Goal: Task Accomplishment & Management: Manage account settings

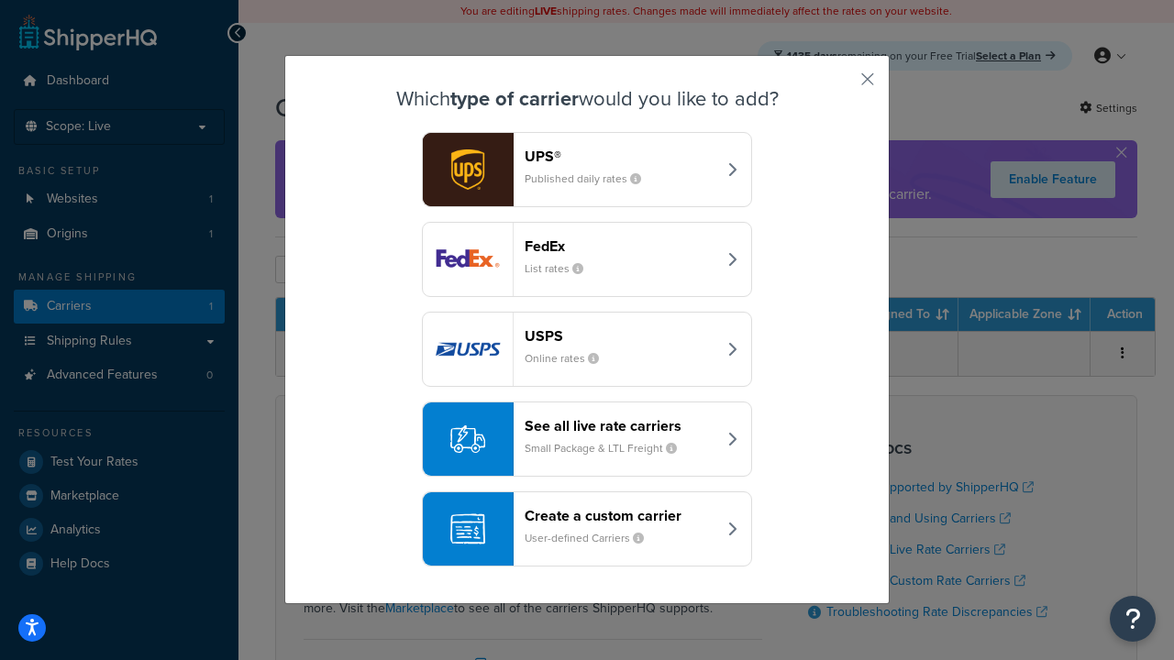
click at [620, 246] on header "FedEx" at bounding box center [621, 246] width 192 height 17
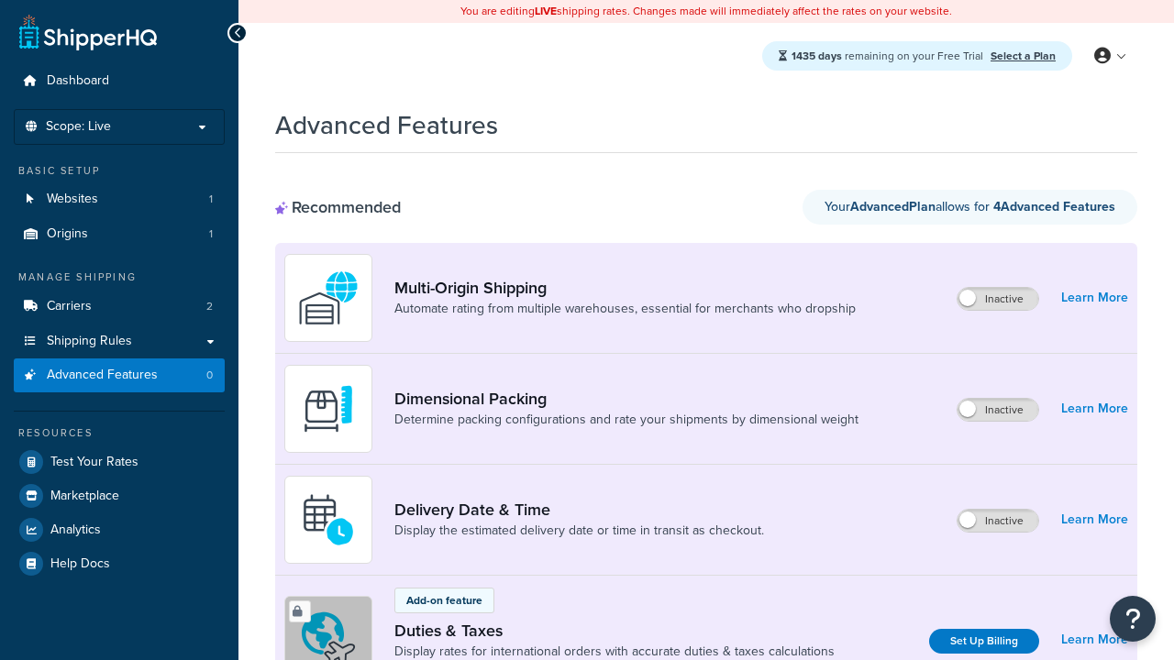
scroll to position [609, 0]
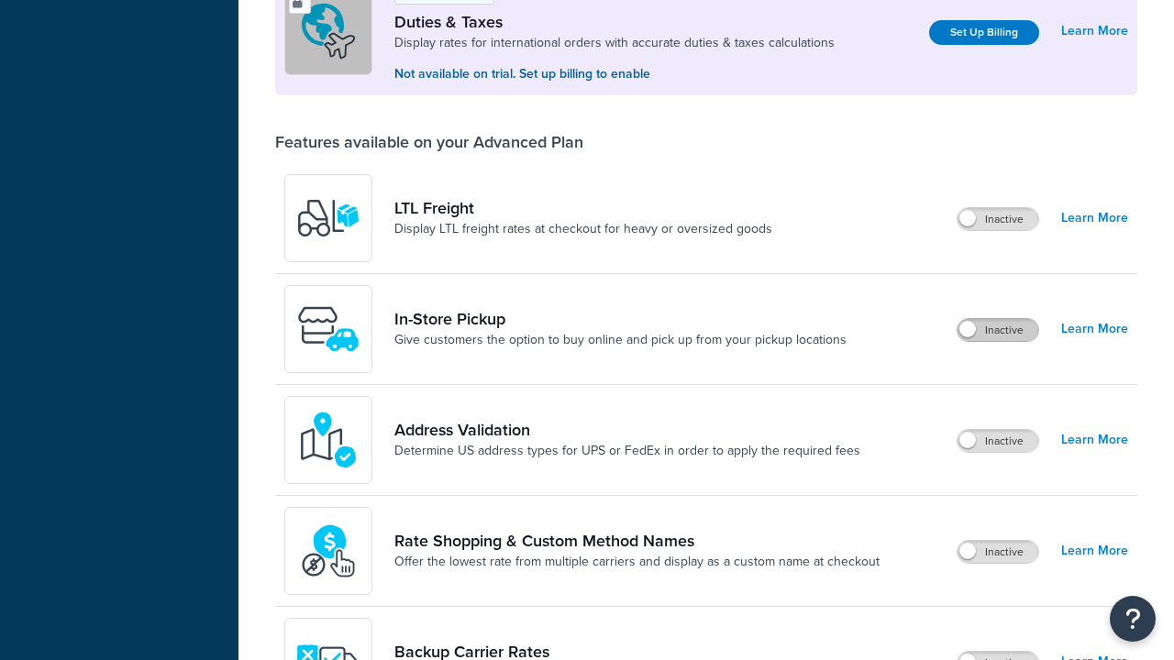
click at [998, 330] on label "Inactive" at bounding box center [998, 330] width 81 height 22
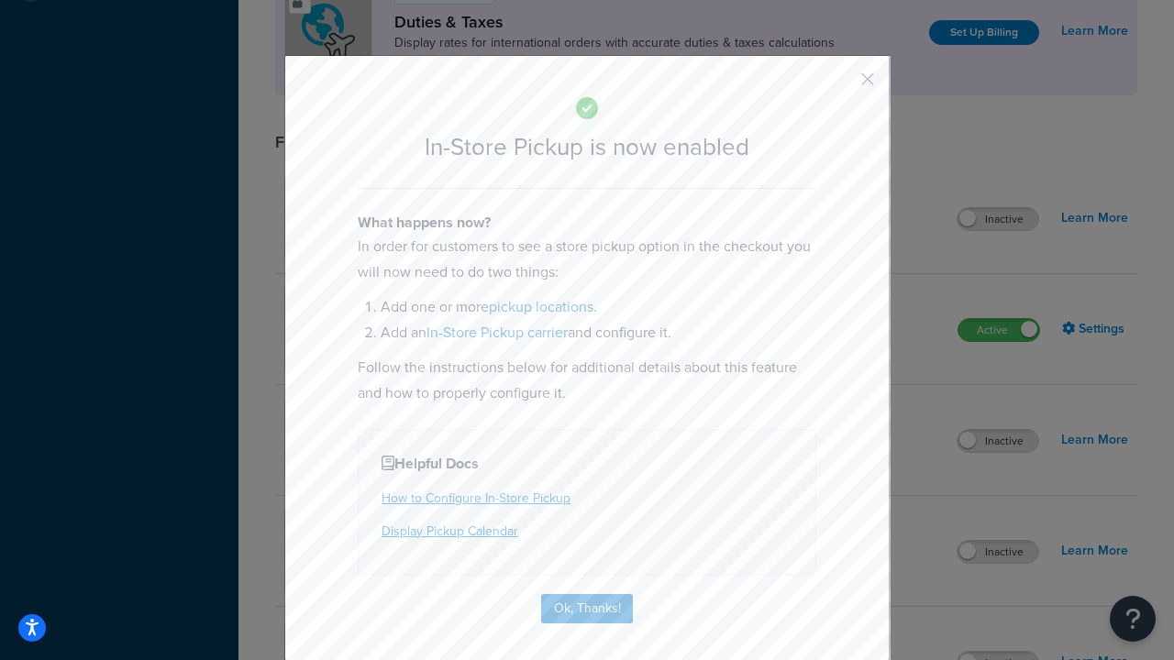
click at [840, 85] on button "button" at bounding box center [840, 85] width 5 height 5
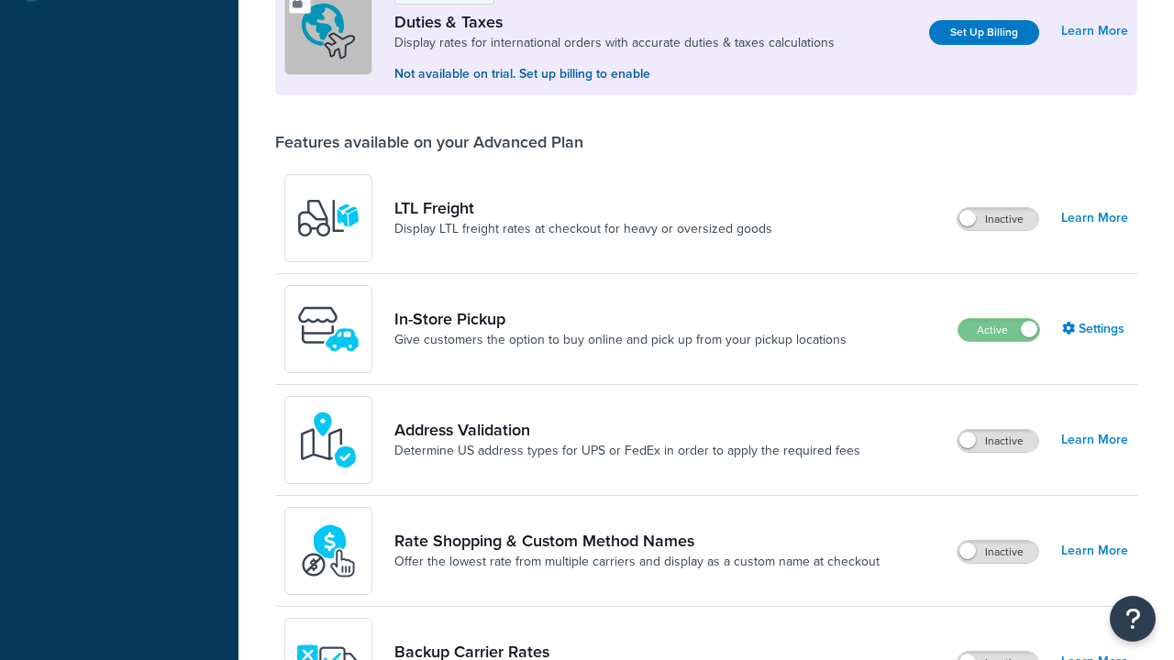
scroll to position [574, 0]
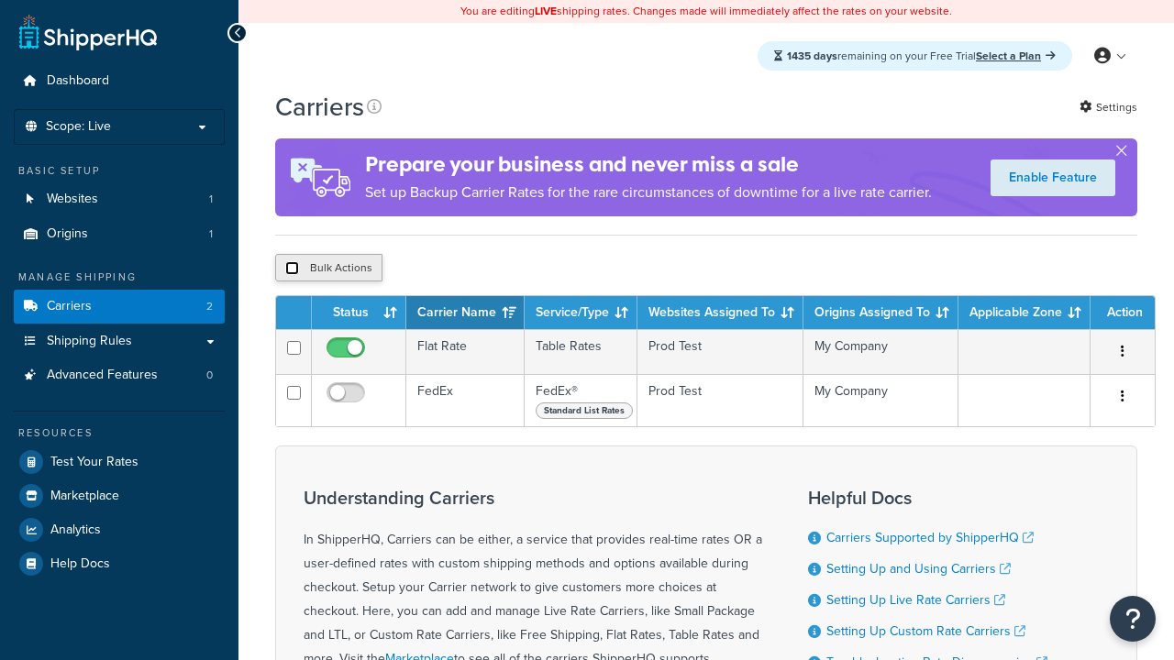
click at [292, 271] on input "checkbox" at bounding box center [292, 268] width 14 height 14
checkbox input "true"
click at [0, 0] on button "Delete" at bounding box center [0, 0] width 0 height 0
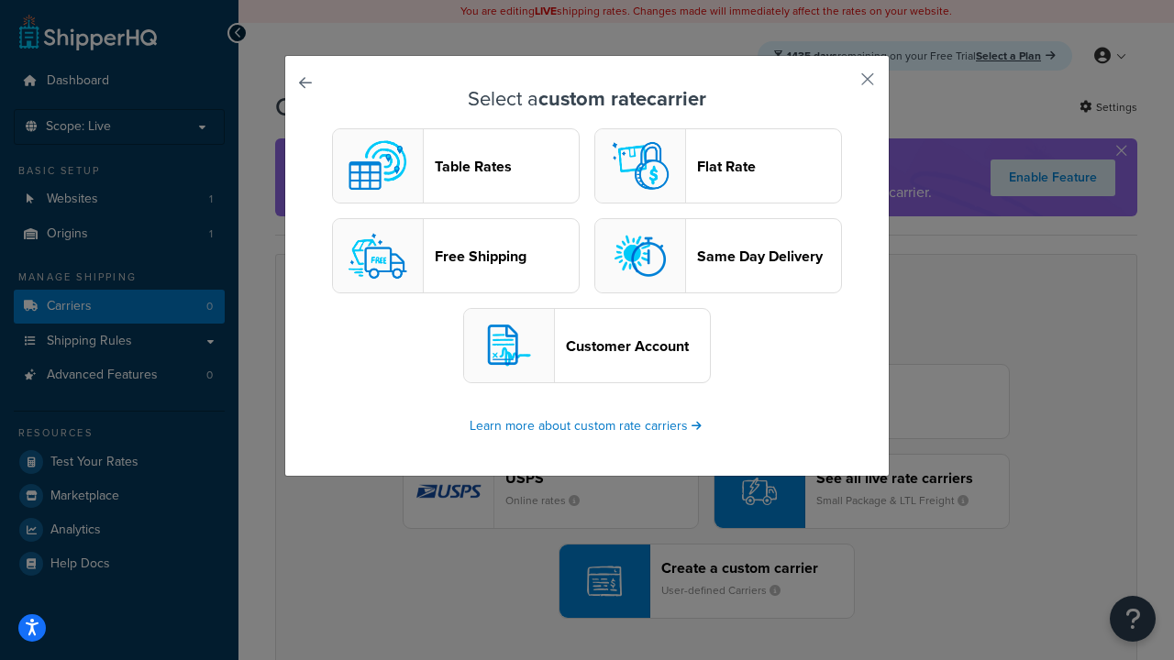
click at [456, 166] on header "Table Rates" at bounding box center [507, 166] width 144 height 17
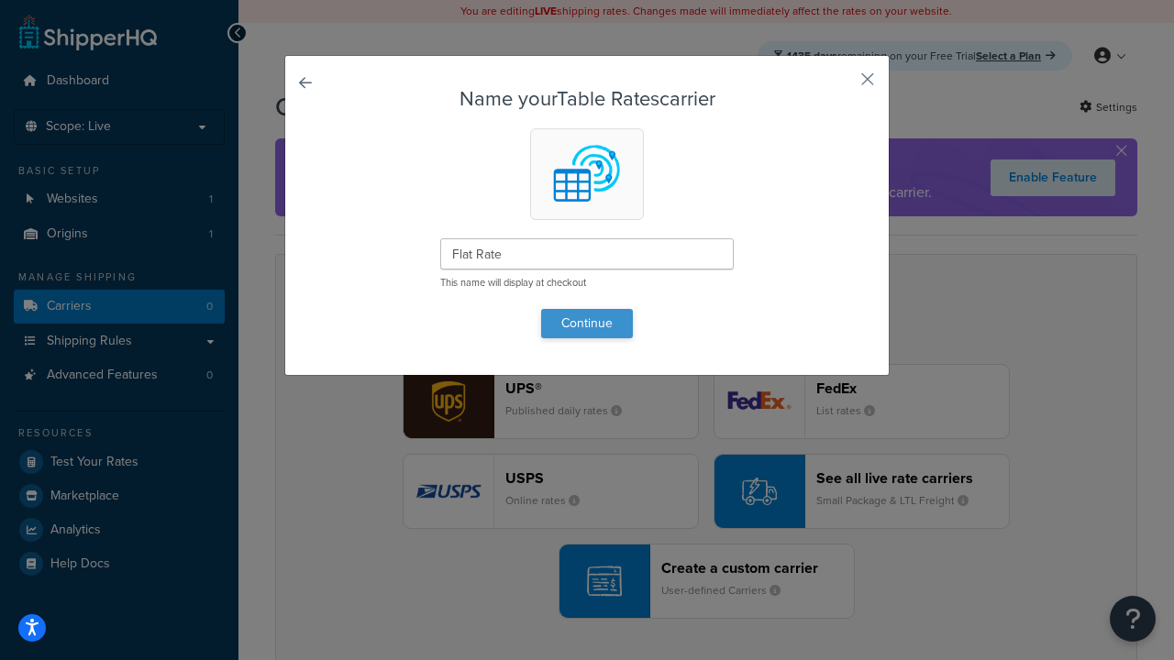
type input "Flat Rate"
click at [587, 323] on button "Continue" at bounding box center [587, 323] width 92 height 29
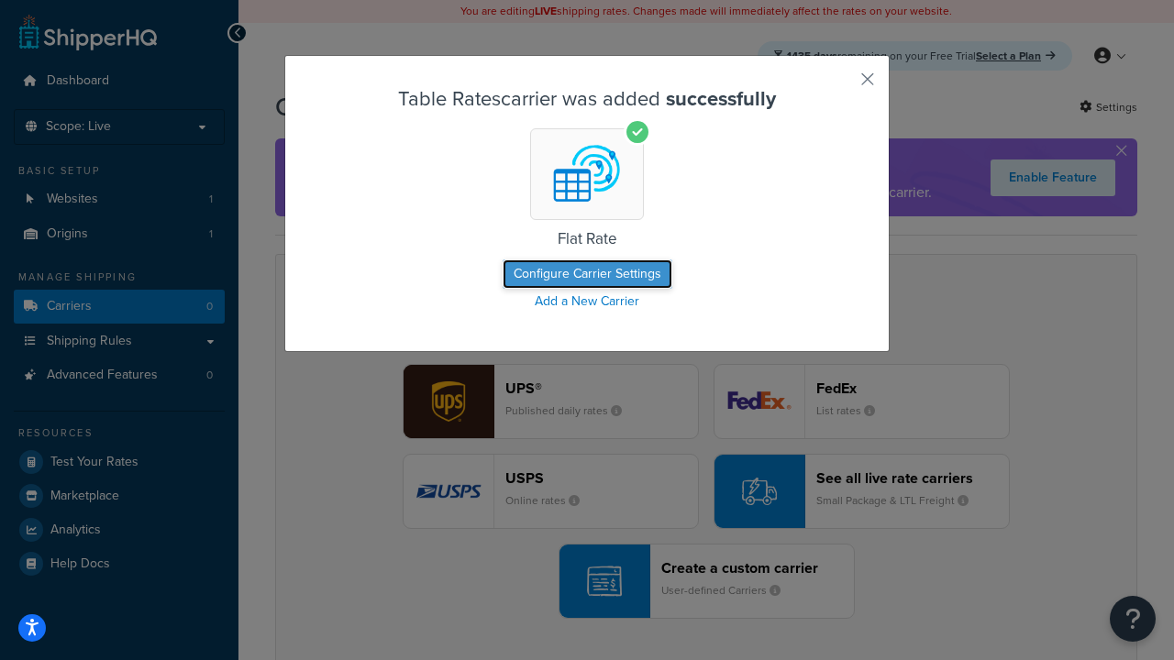
click at [587, 274] on button "Configure Carrier Settings" at bounding box center [588, 274] width 170 height 29
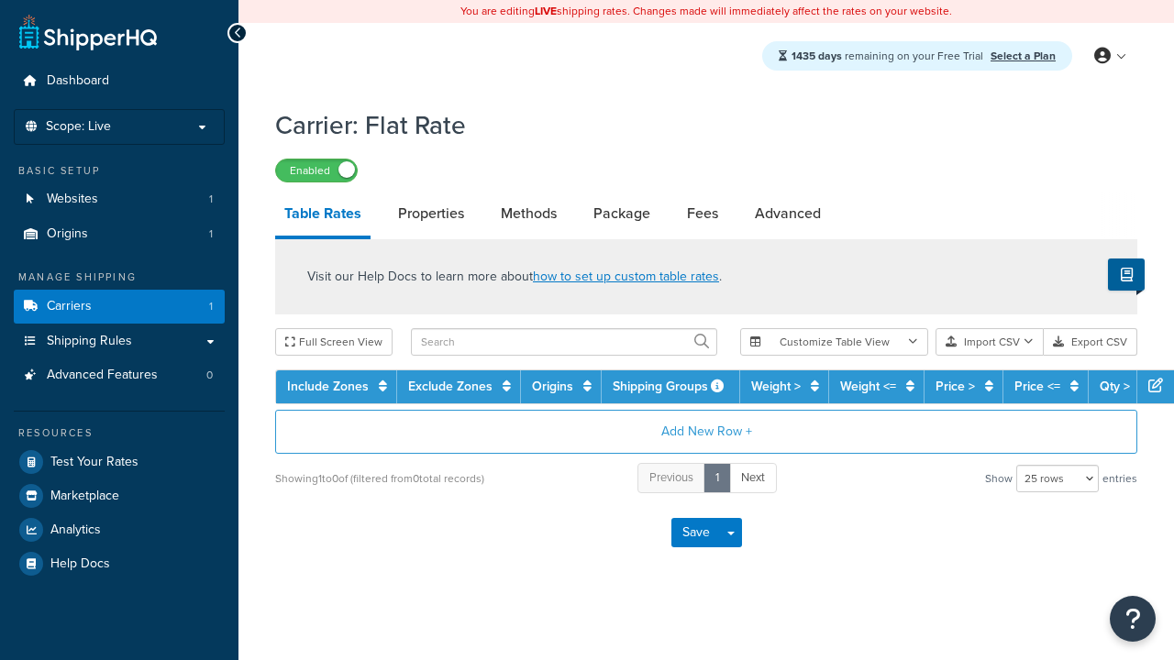
select select "25"
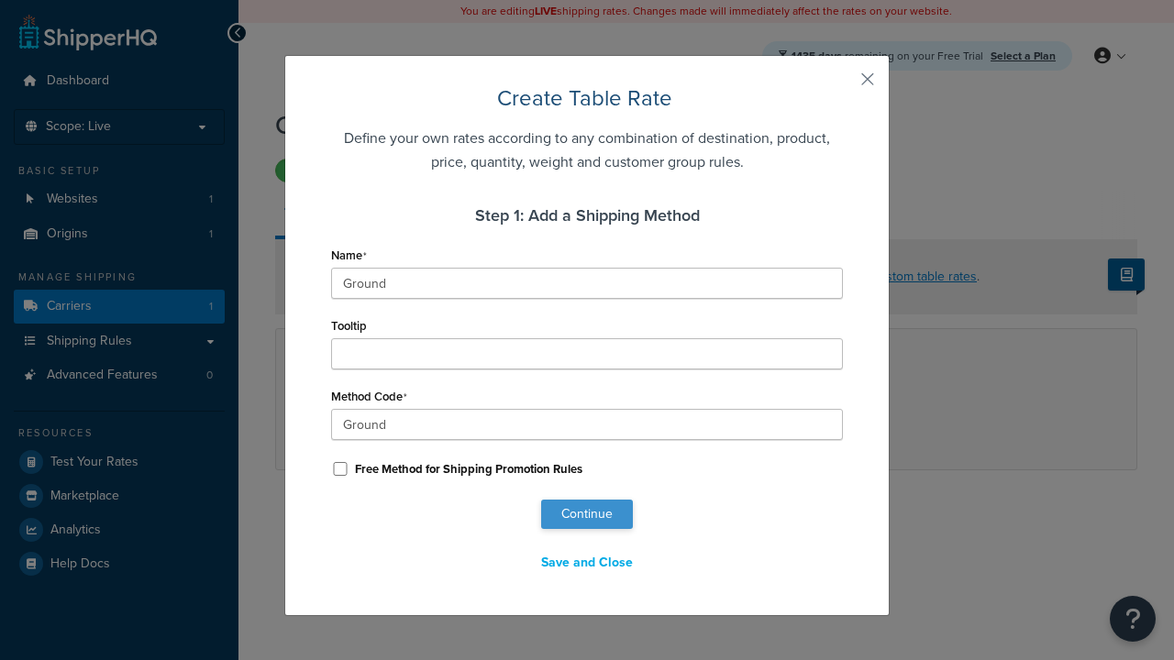
type input "Ground"
click at [587, 515] on button "Continue" at bounding box center [587, 514] width 92 height 29
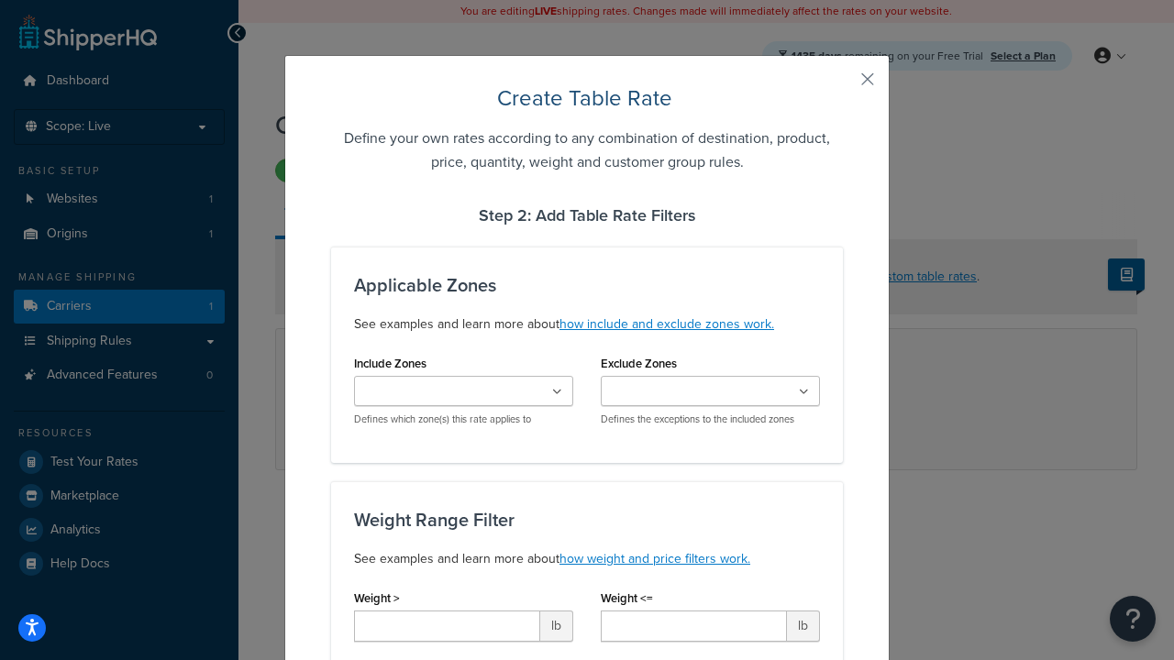
type input "10"
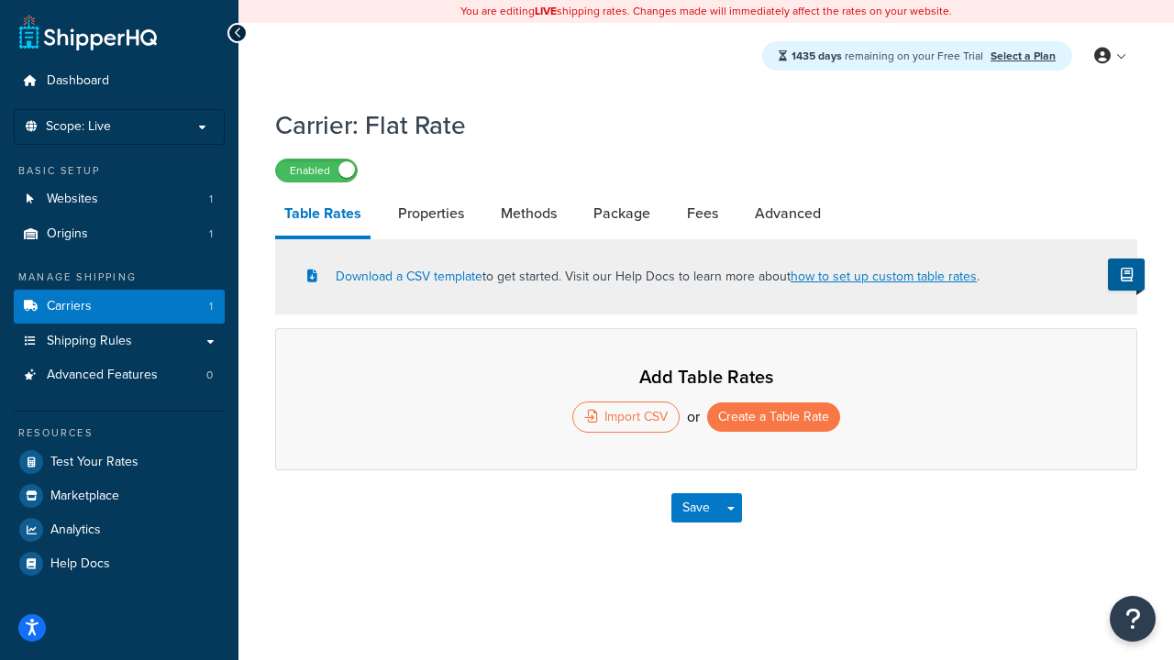
select select "25"
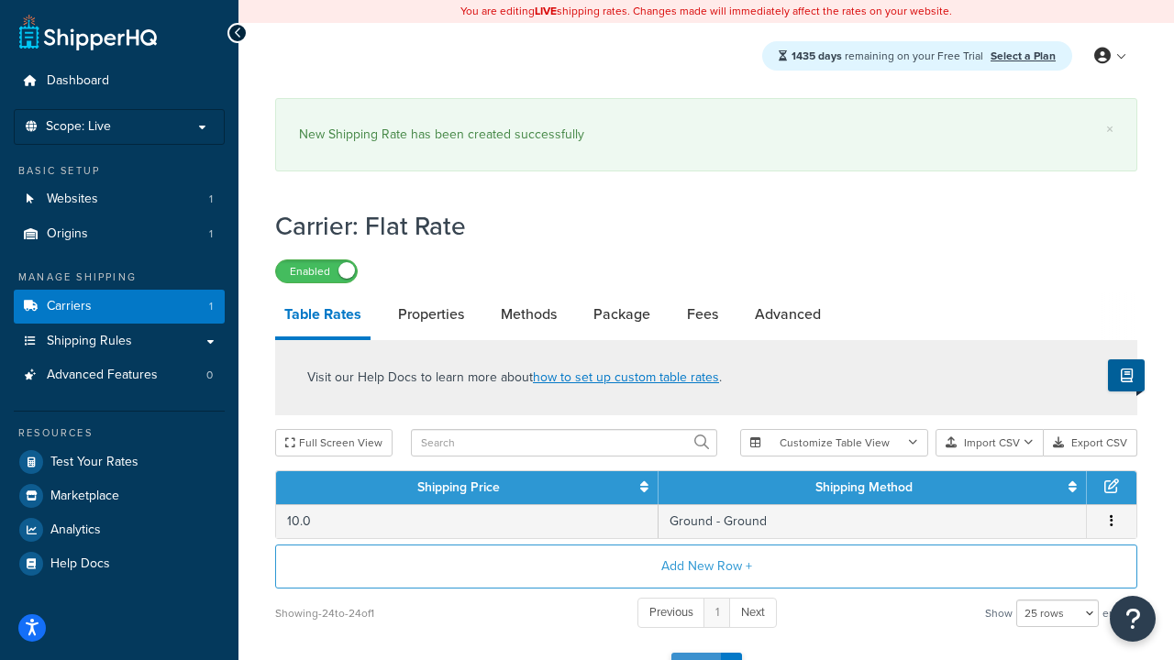
click at [695, 653] on button "Save" at bounding box center [696, 667] width 50 height 29
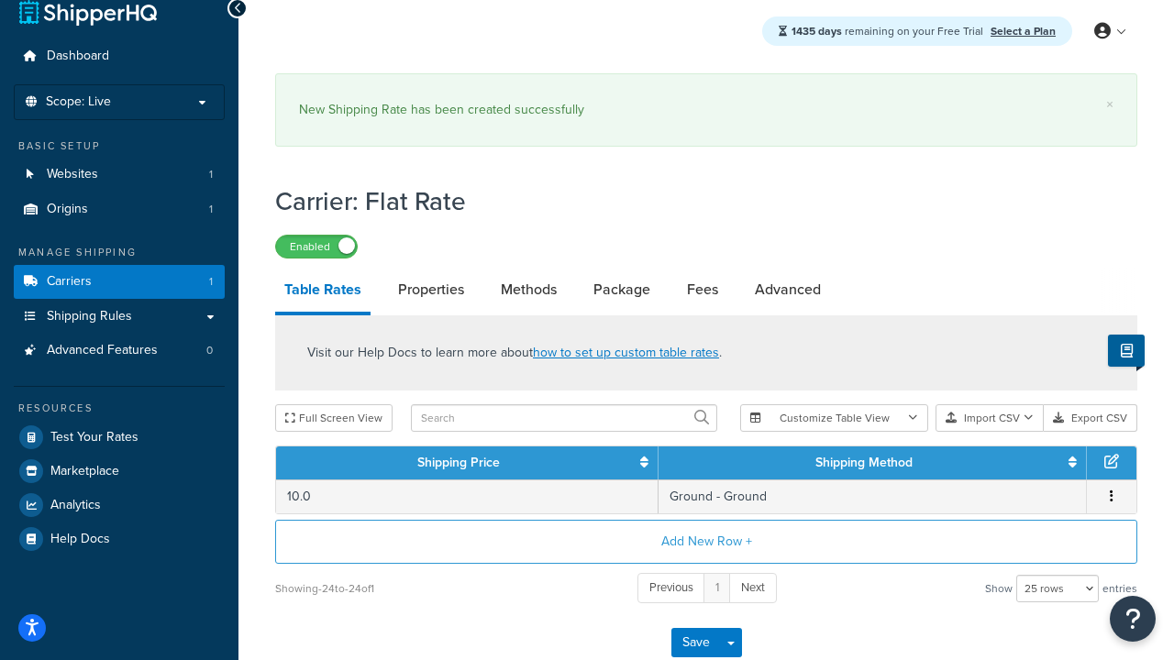
scroll to position [0, 0]
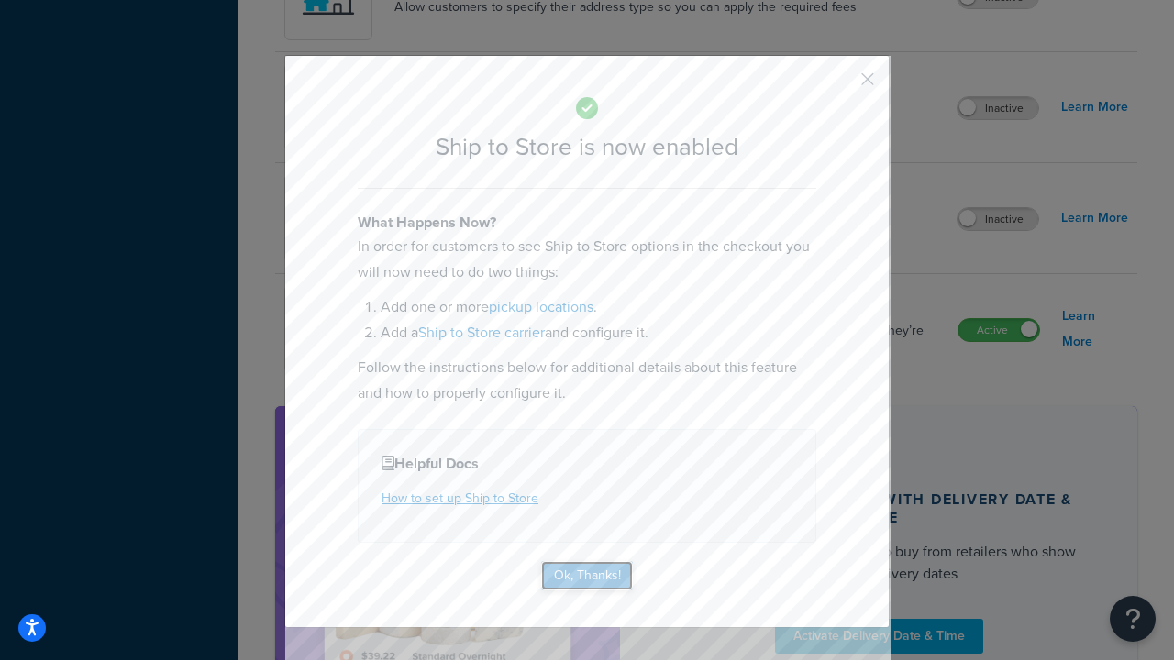
click at [587, 574] on button "Ok, Thanks!" at bounding box center [587, 575] width 92 height 29
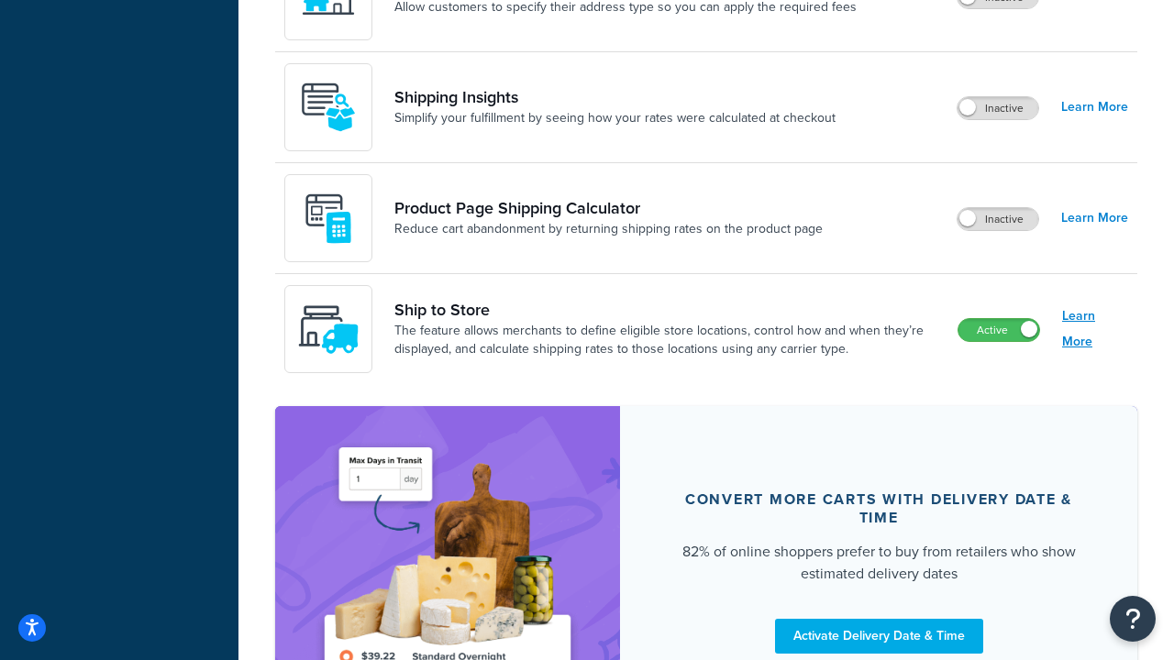
click at [1095, 329] on link "Learn More" at bounding box center [1095, 329] width 66 height 51
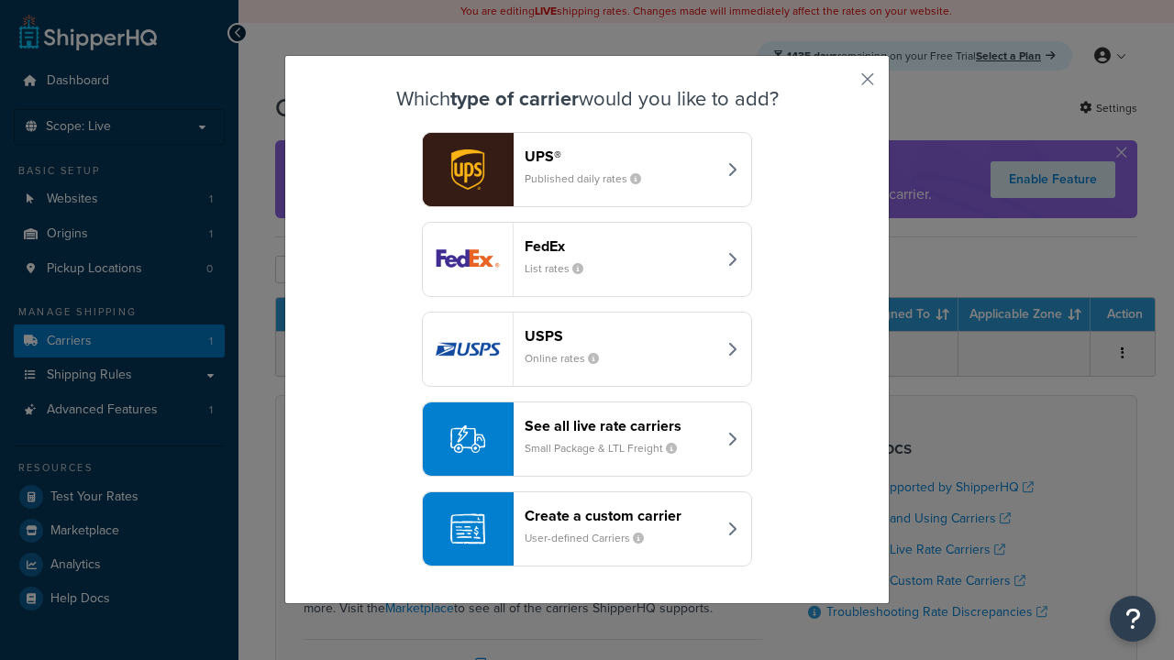
click at [587, 529] on div "Create a custom carrier User-defined Carriers" at bounding box center [621, 529] width 192 height 44
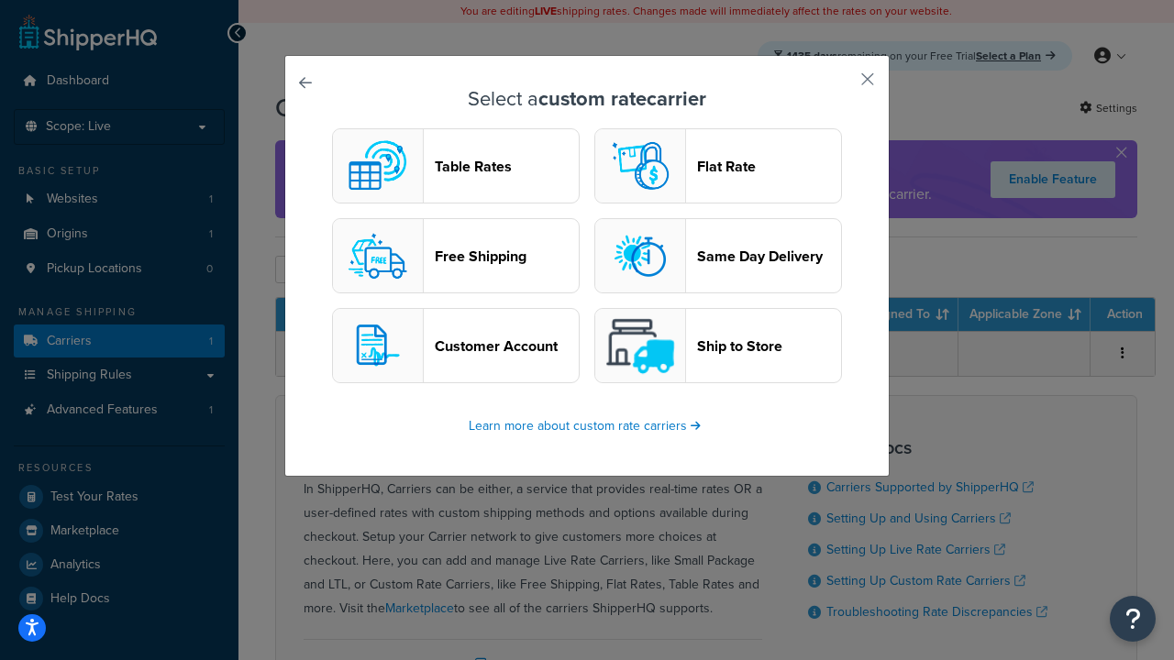
click at [718, 346] on header "Ship to Store" at bounding box center [769, 346] width 144 height 17
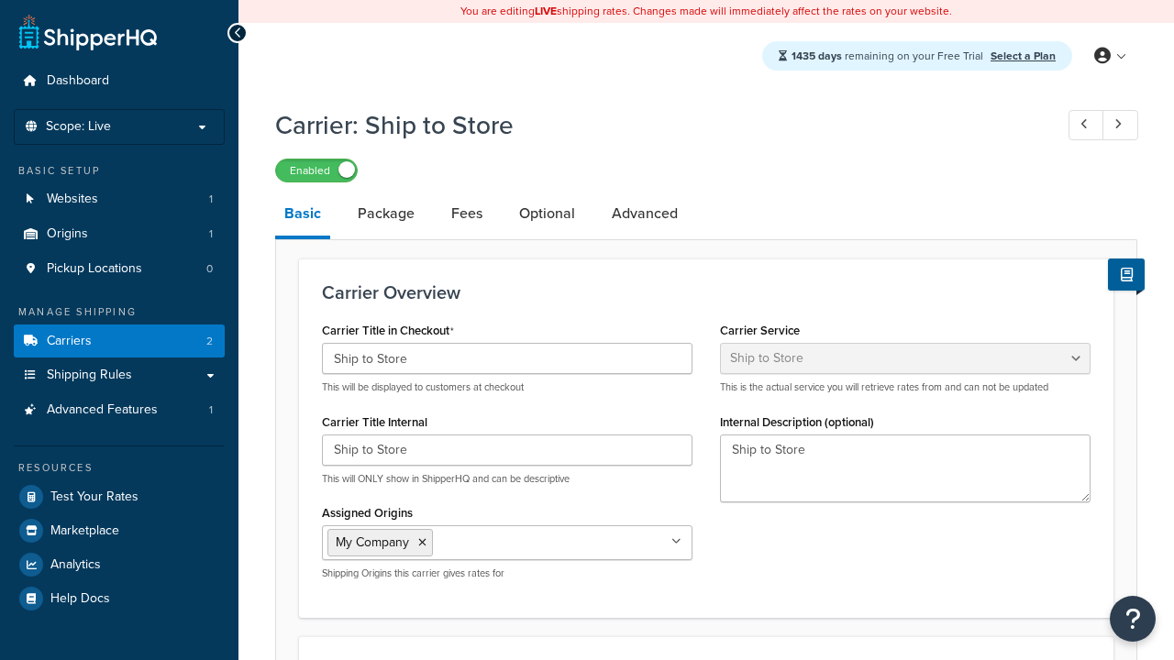
select select "shipToStore"
select select "183392"
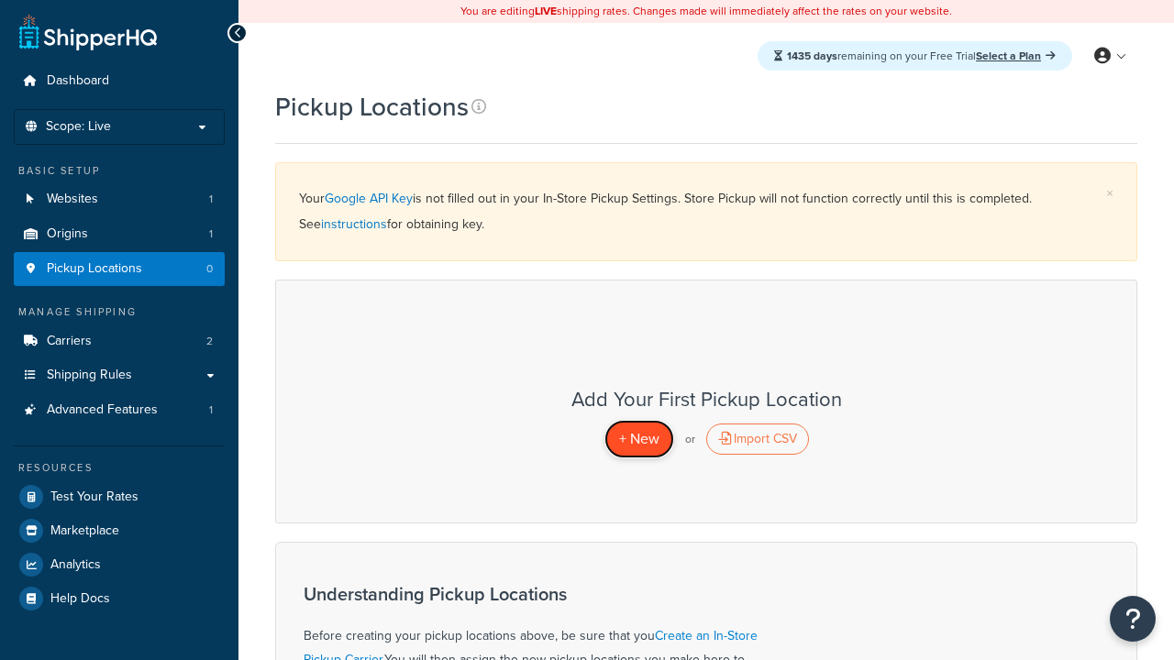
click at [638, 438] on span "+ New" at bounding box center [639, 438] width 40 height 21
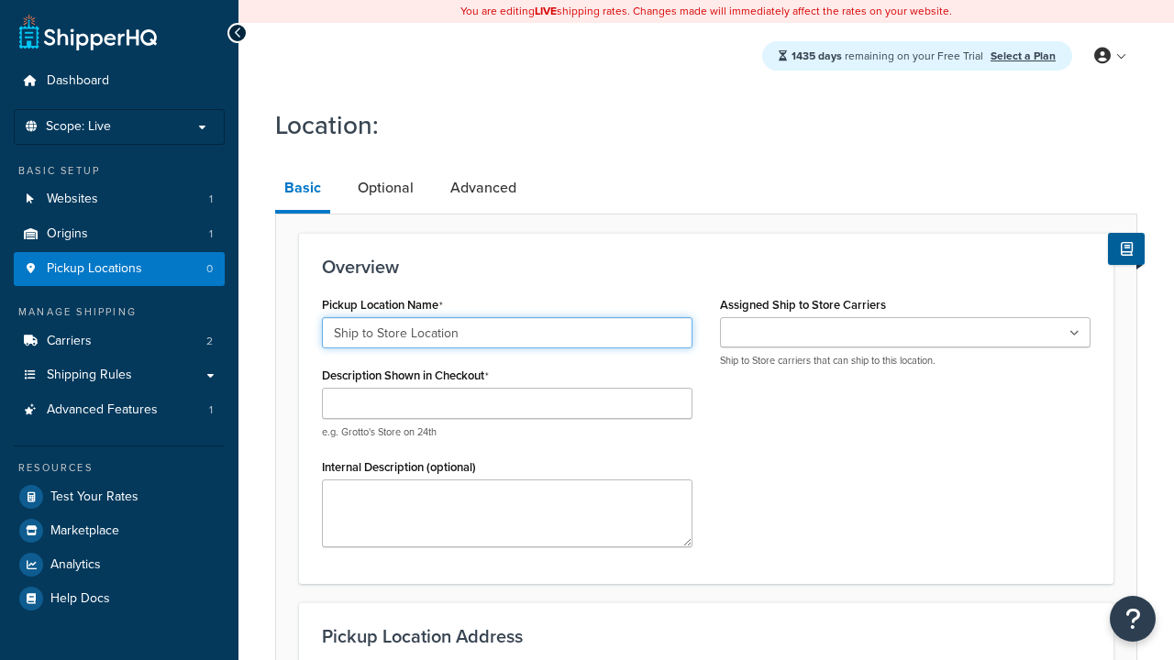
type input "Ship to Store Location"
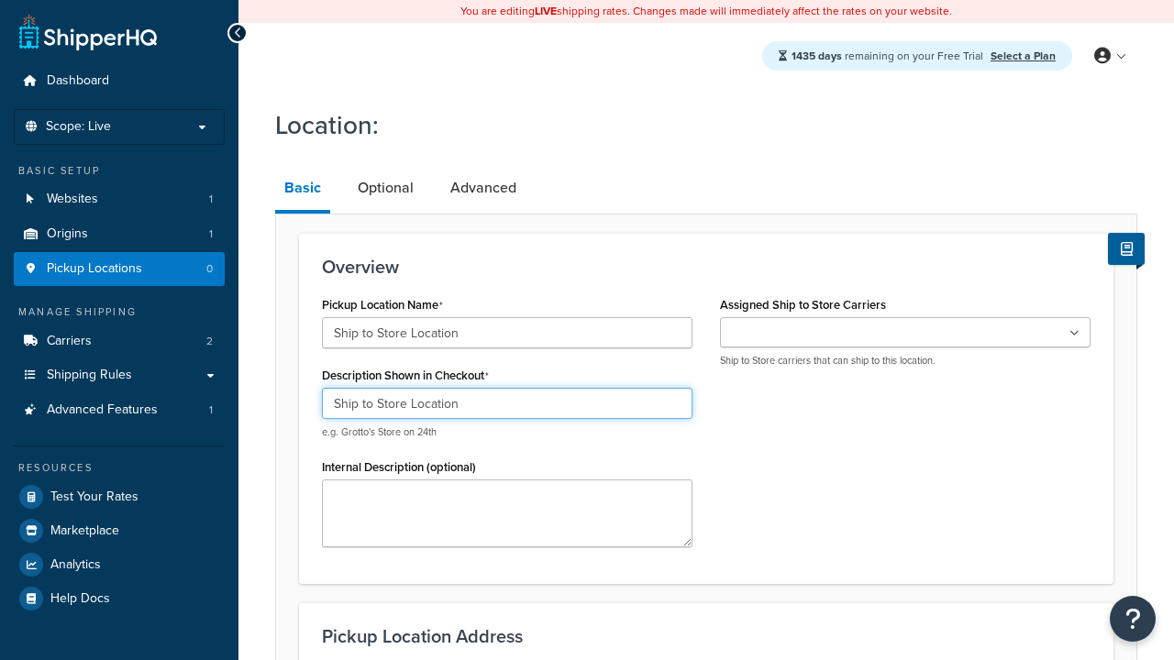
type input "Ship to Store Location"
click at [905, 333] on ul at bounding box center [905, 332] width 371 height 30
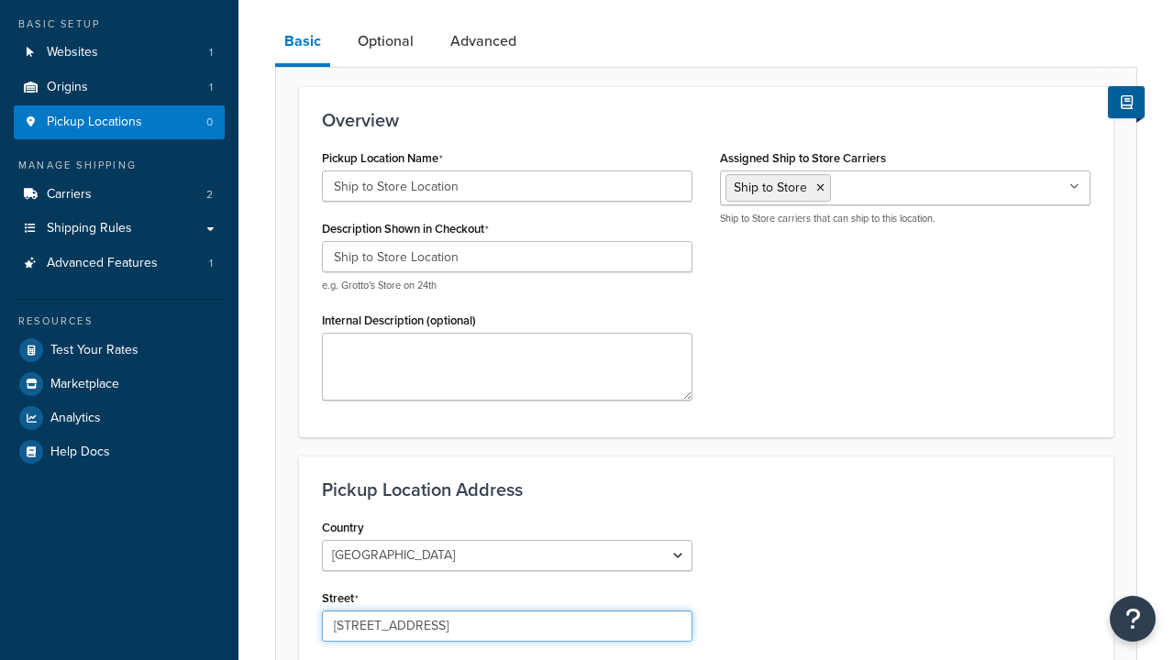
type input "2556 Bark Wood Road"
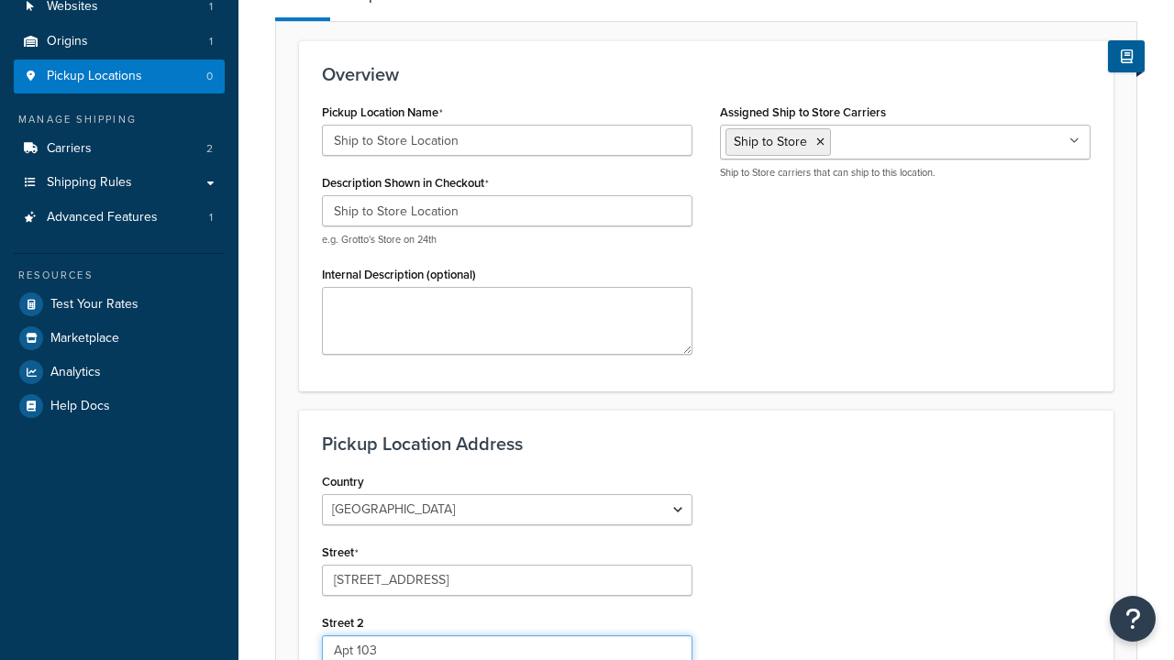
type input "Apt 103"
type input "Schaumburg"
select select "13"
type input "Schaumburg"
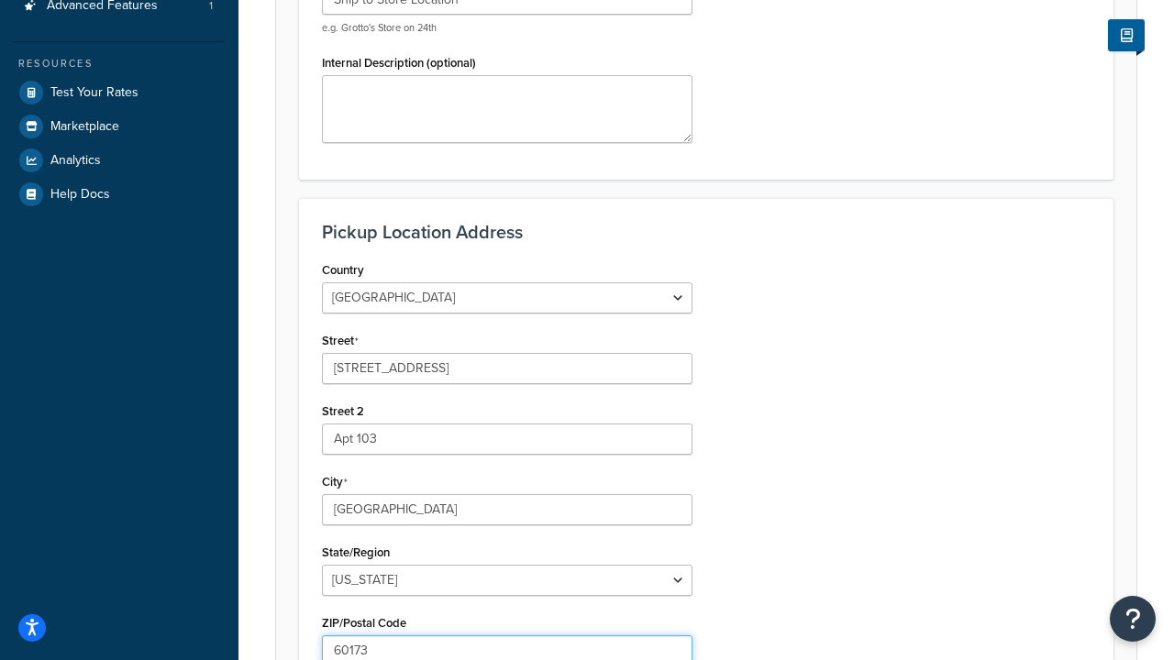
type input "60173"
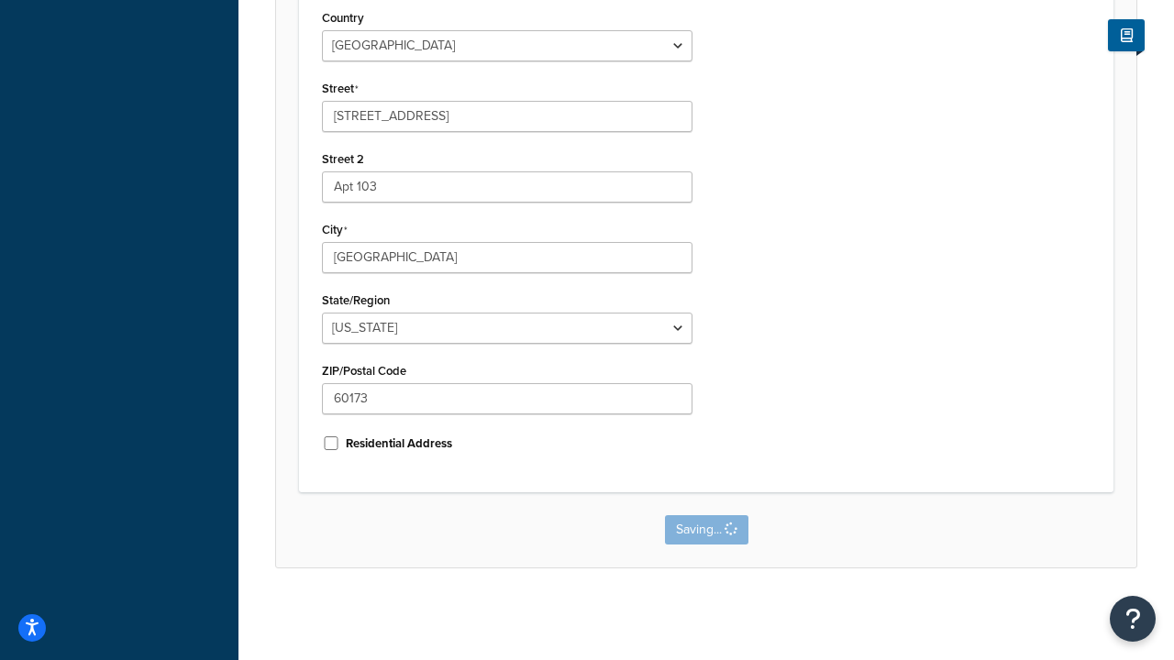
scroll to position [0, 0]
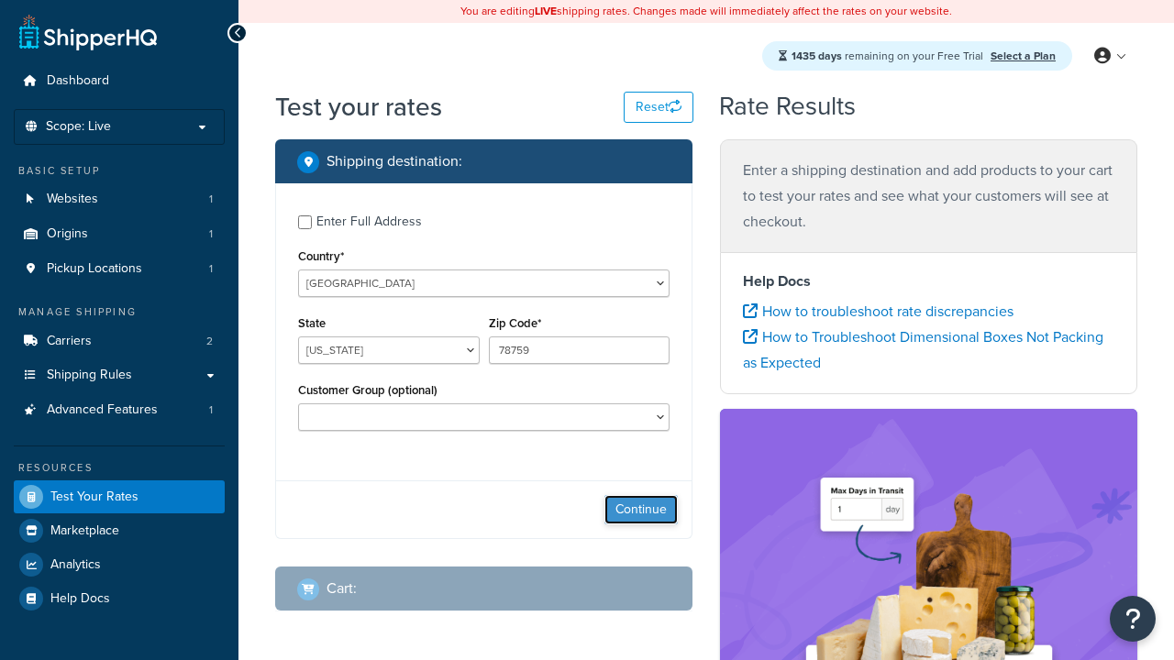
click at [641, 512] on button "Continue" at bounding box center [640, 509] width 73 height 29
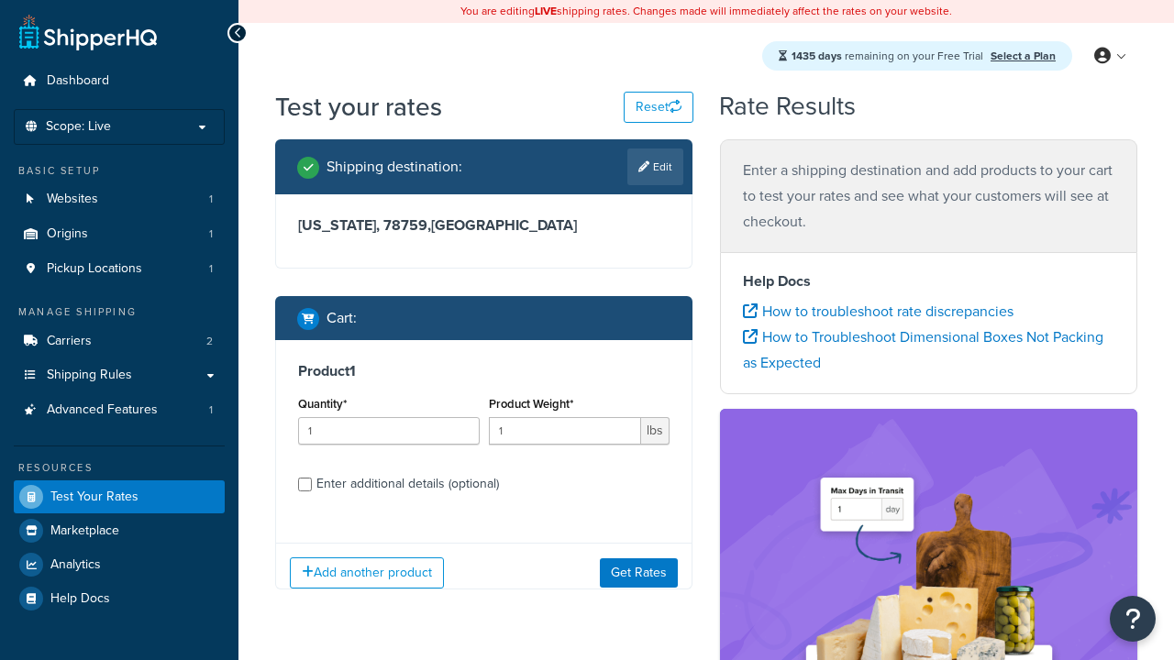
select select "IL"
type input "60173"
type input "3"
type input "5"
click at [638, 572] on button "Get Rates" at bounding box center [639, 572] width 78 height 29
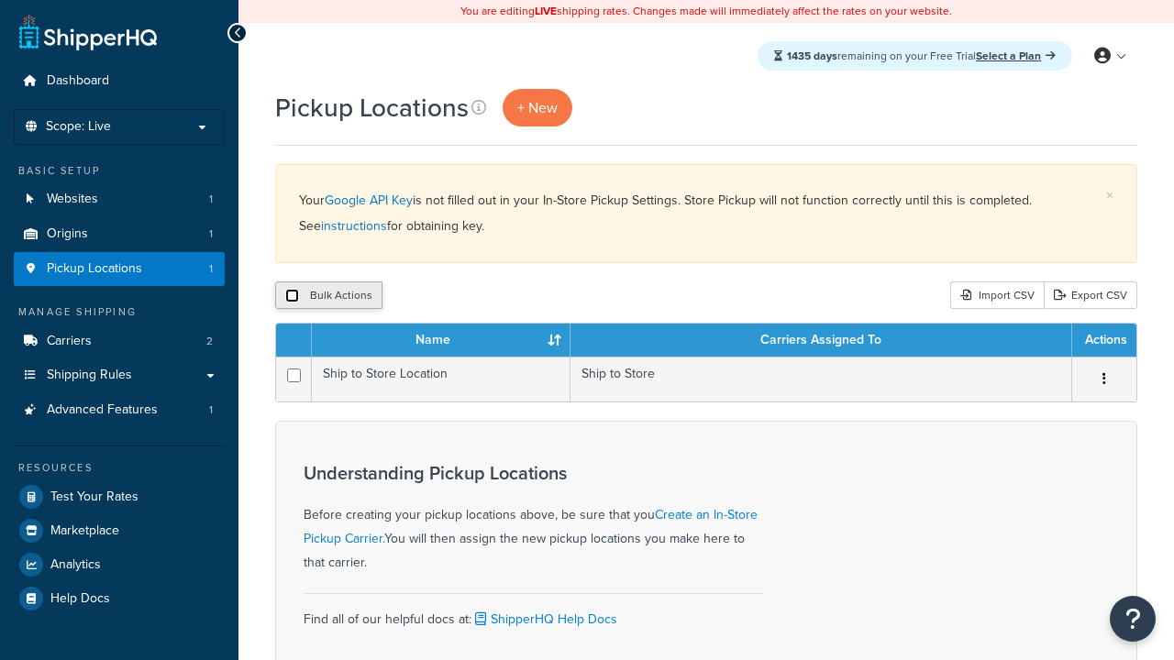
click at [292, 296] on input "checkbox" at bounding box center [292, 296] width 14 height 14
checkbox input "true"
click at [0, 0] on button "Delete" at bounding box center [0, 0] width 0 height 0
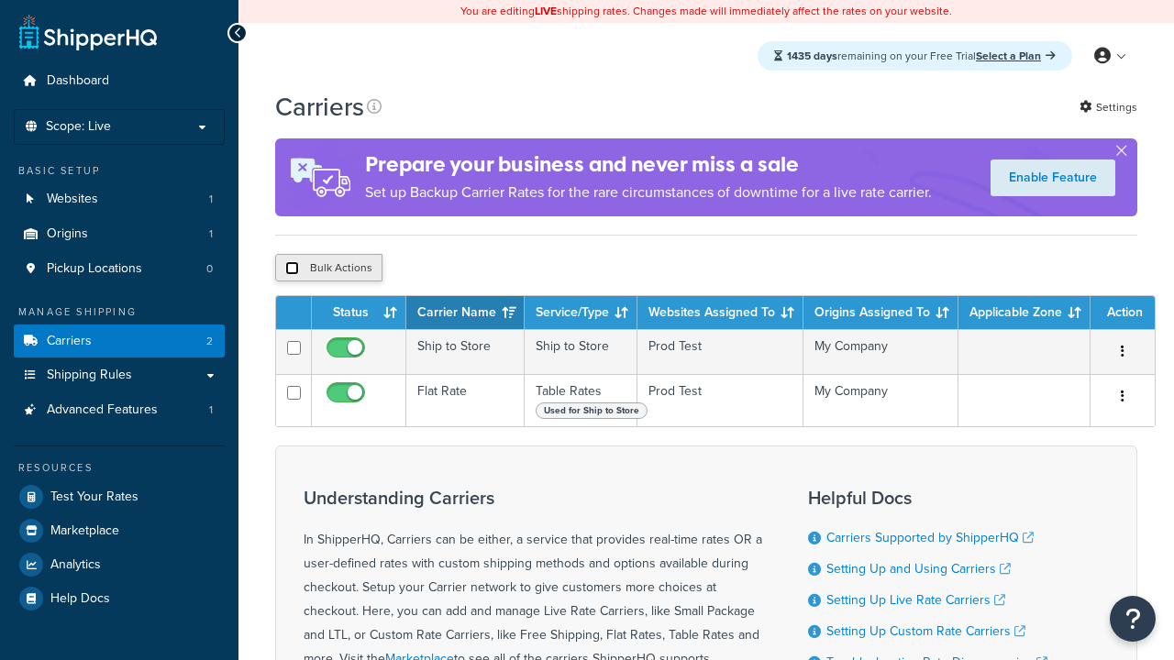
click at [292, 271] on input "checkbox" at bounding box center [292, 268] width 14 height 14
checkbox input "true"
click at [0, 0] on button "Delete" at bounding box center [0, 0] width 0 height 0
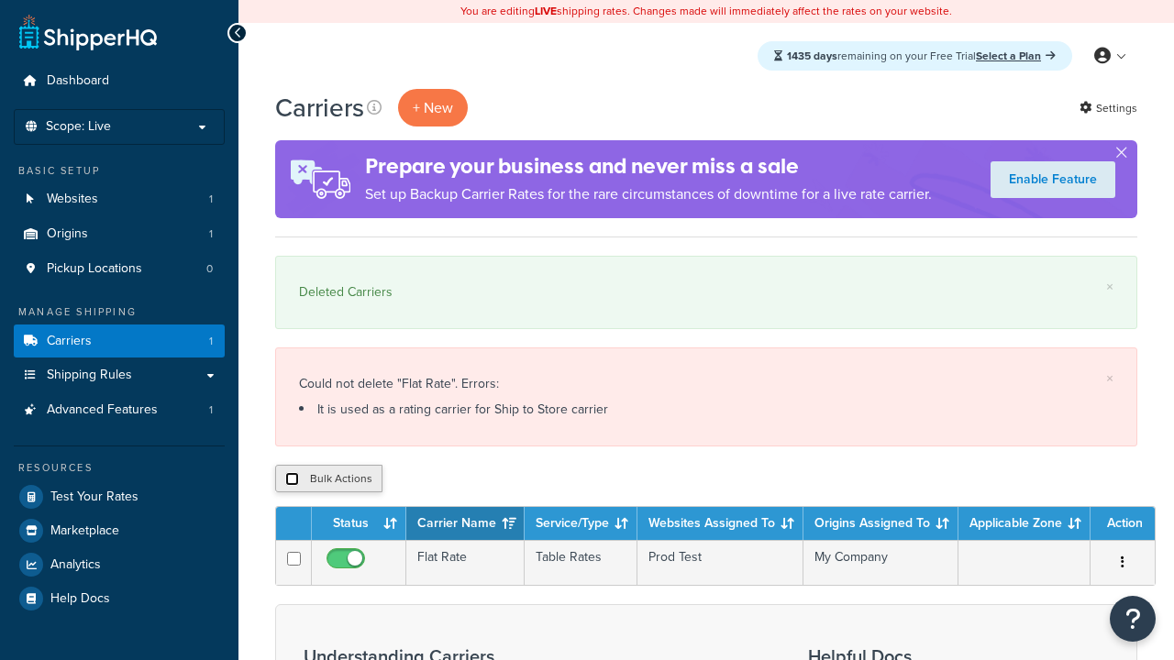
click at [292, 480] on input "checkbox" at bounding box center [292, 479] width 14 height 14
checkbox input "true"
click at [0, 0] on button "Delete" at bounding box center [0, 0] width 0 height 0
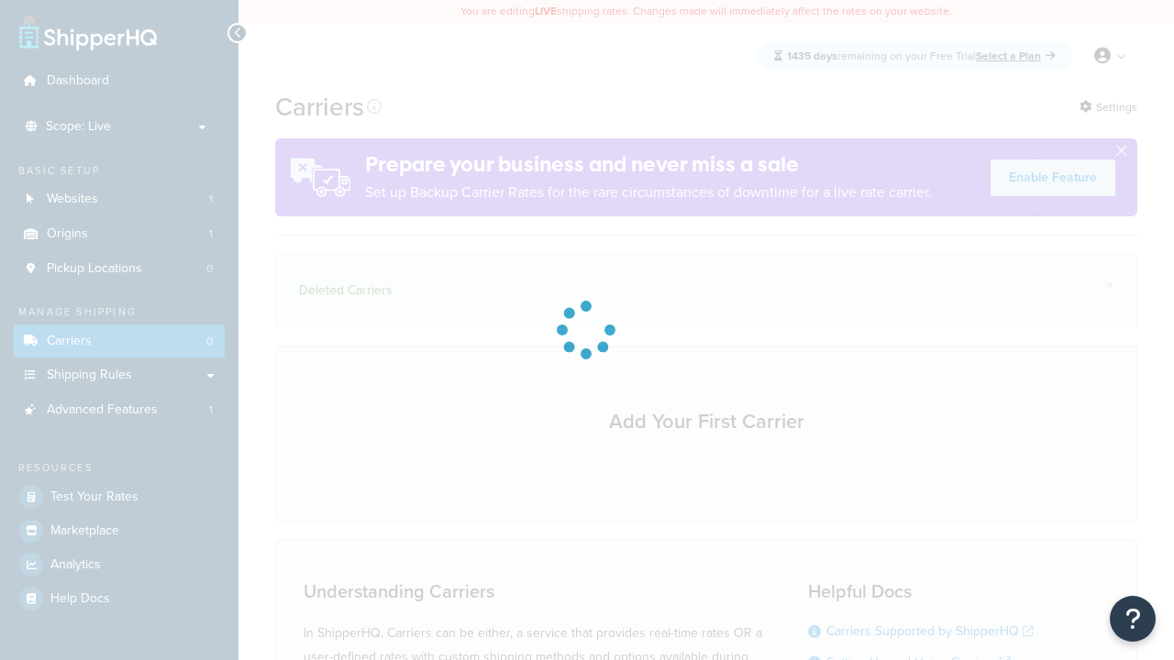
scroll to position [253, 0]
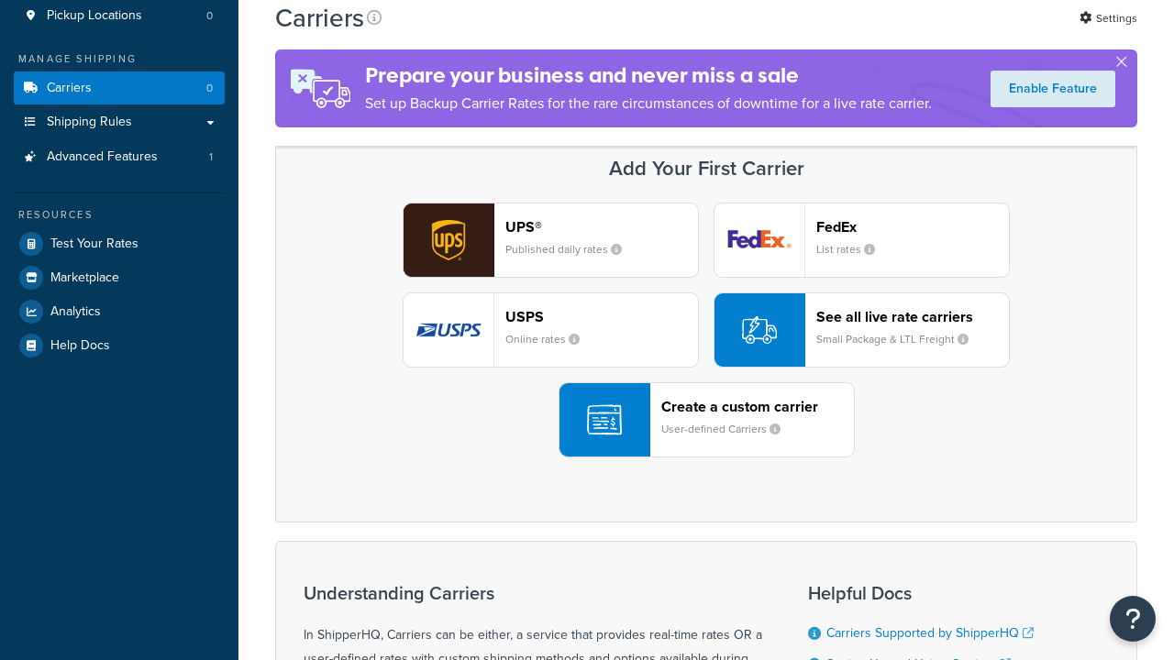
click at [913, 227] on header "FedEx" at bounding box center [912, 226] width 193 height 17
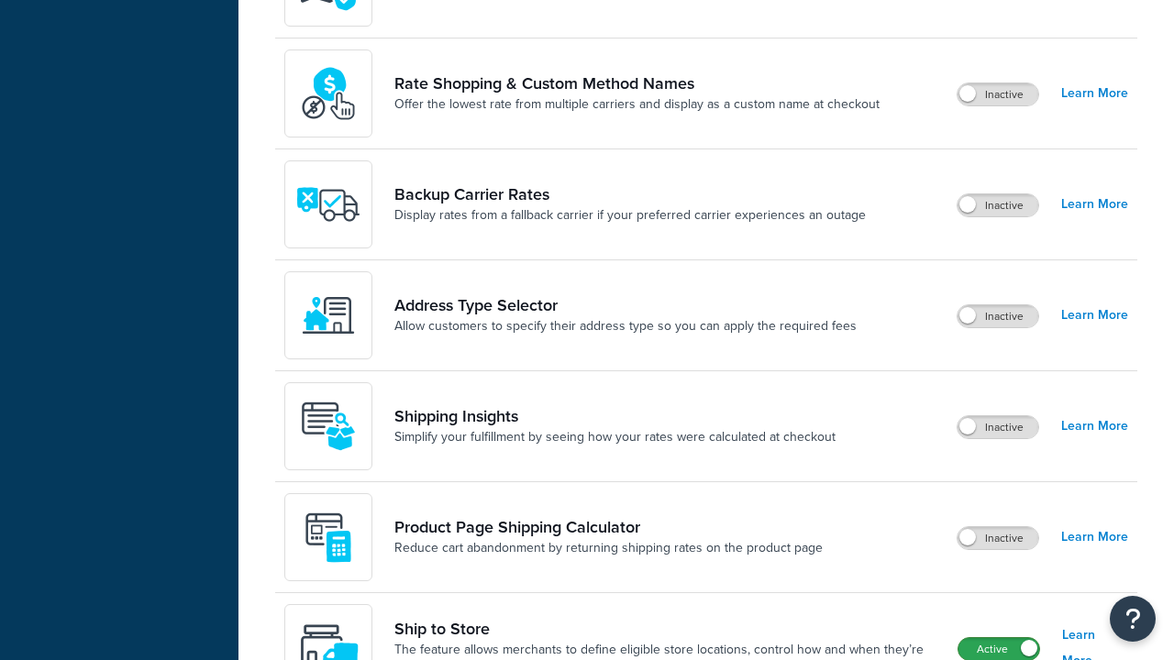
click at [999, 638] on label "Active" at bounding box center [999, 649] width 81 height 22
